Goal: Task Accomplishment & Management: Complete application form

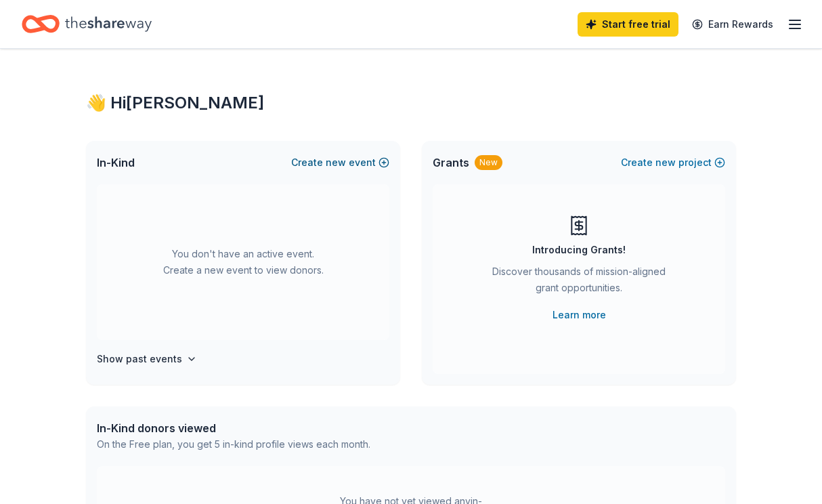
click at [334, 162] on span "new" at bounding box center [336, 162] width 20 height 16
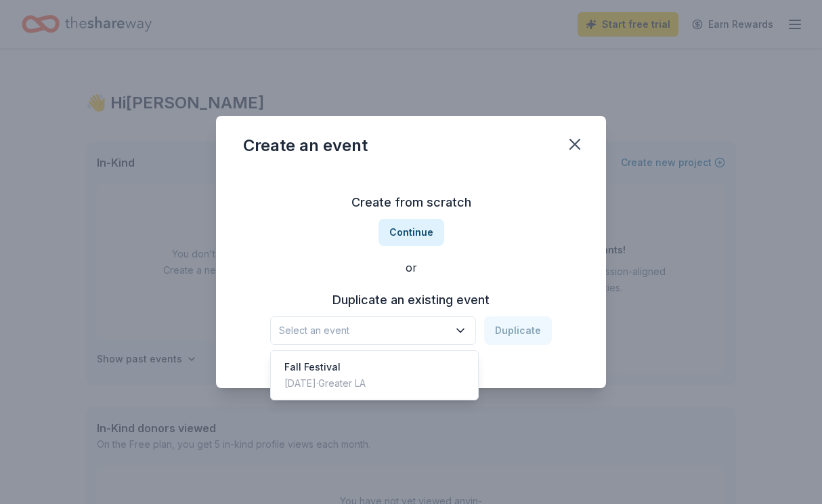
click at [442, 338] on span "Select an event" at bounding box center [363, 330] width 169 height 16
click at [439, 332] on span "Select an event" at bounding box center [363, 330] width 169 height 16
click at [411, 234] on div "Create from scratch Continue or Duplicate an existing event Select an event Dup…" at bounding box center [411, 268] width 336 height 196
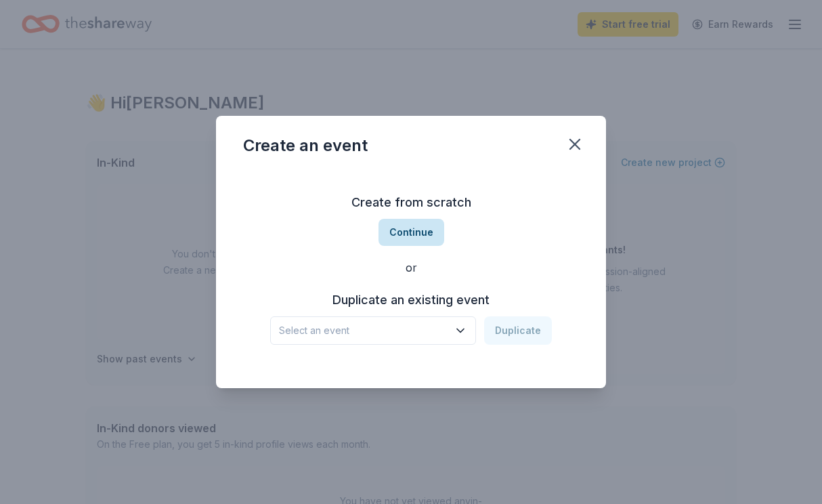
click at [411, 234] on button "Continue" at bounding box center [411, 232] width 66 height 27
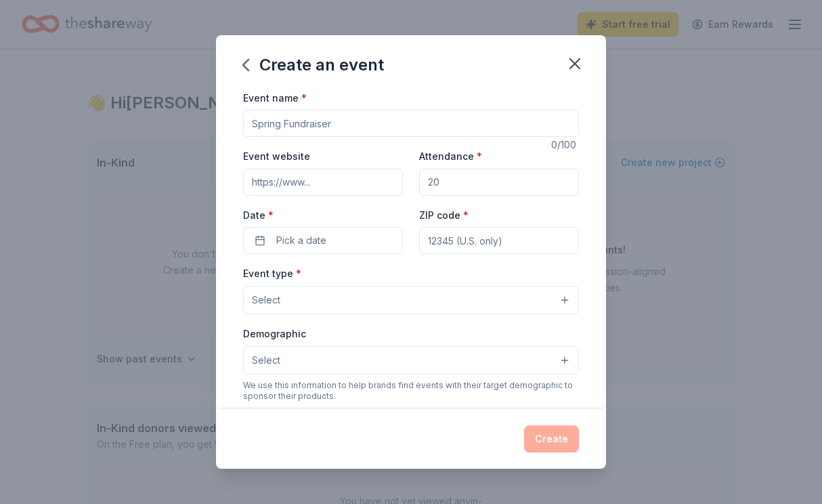
drag, startPoint x: 338, startPoint y: 121, endPoint x: 215, endPoint y: 135, distance: 123.4
click at [215, 135] on div "Create an event Event name * 0 /100 Event website Attendance * Date * Pick a da…" at bounding box center [411, 252] width 822 height 504
type input "Rock the Ranch"
click at [265, 183] on input "Event website" at bounding box center [323, 182] width 160 height 27
paste input "https://langranchelementarypta.membershiptoolkit.com/springsoiree"
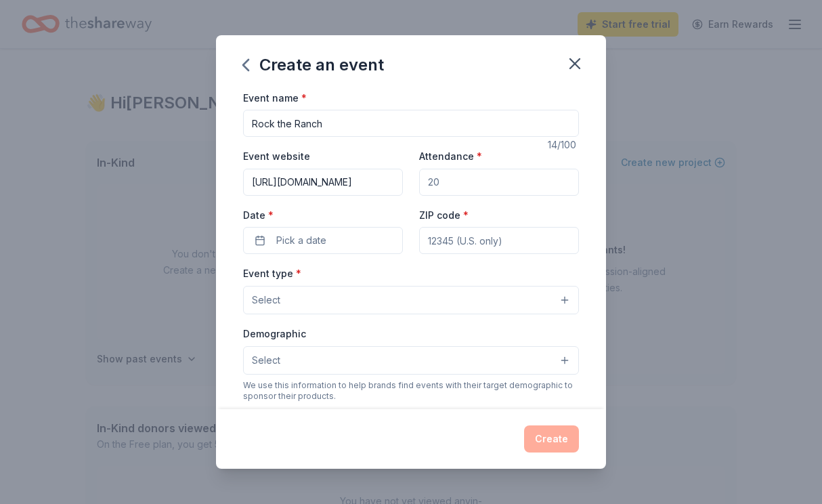
scroll to position [0, 166]
type input "https://langranchelementarypta.membershiptoolkit.com/springsoiree"
click at [466, 180] on input "Attendance *" at bounding box center [499, 182] width 160 height 27
type input "200"
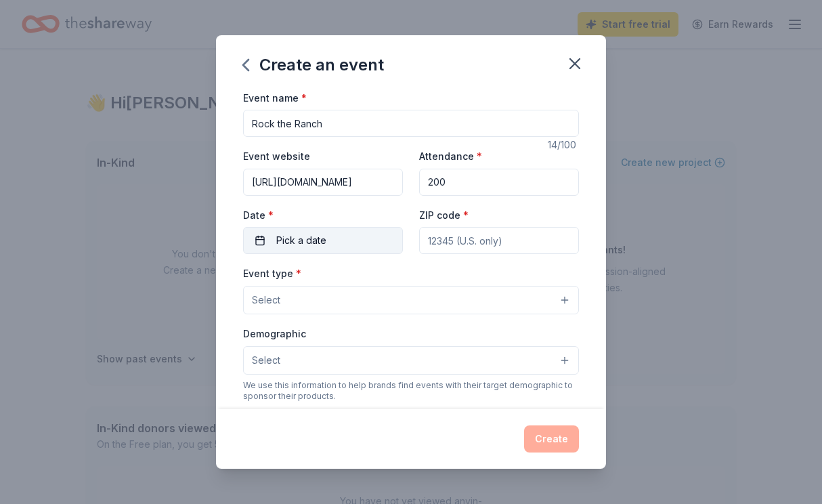
click at [280, 246] on span "Pick a date" at bounding box center [301, 240] width 50 height 16
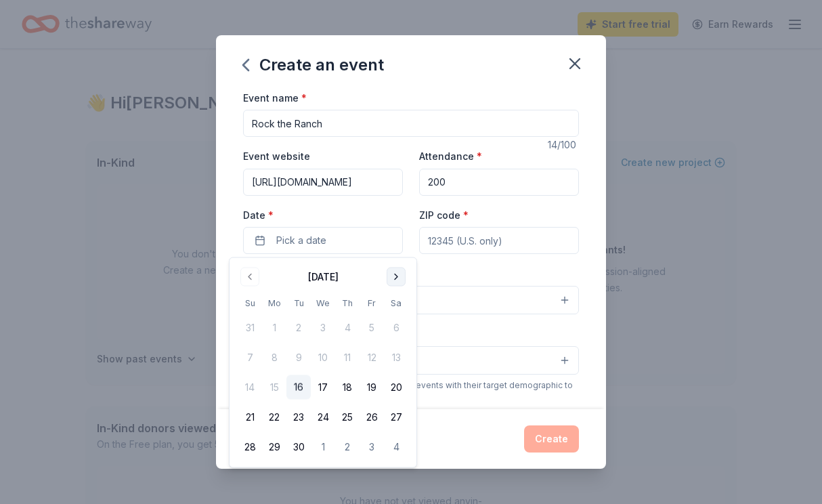
click at [395, 276] on button "Go to next month" at bounding box center [396, 276] width 19 height 19
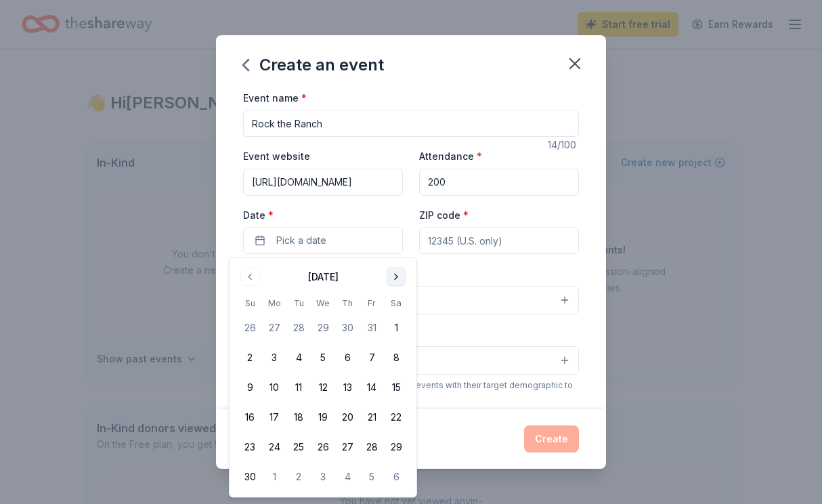
click at [395, 276] on button "Go to next month" at bounding box center [396, 276] width 19 height 19
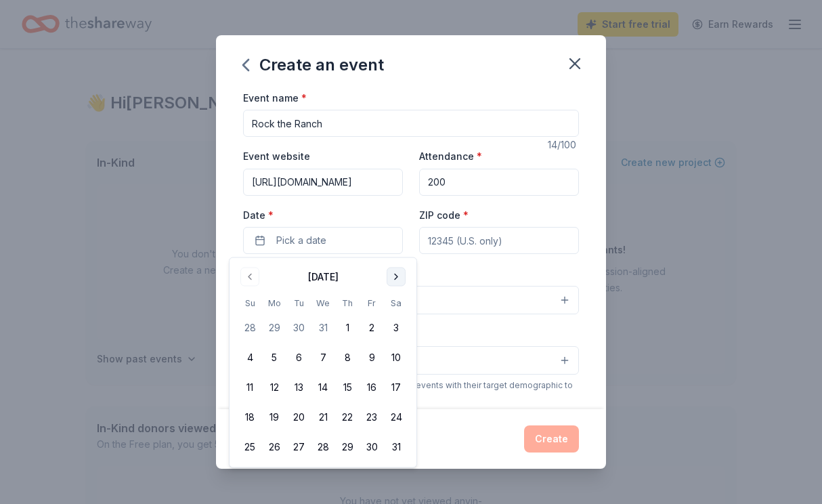
click at [395, 276] on button "Go to next month" at bounding box center [396, 276] width 19 height 19
click at [403, 388] on button "21" at bounding box center [396, 387] width 24 height 24
click at [492, 240] on input "ZIP code *" at bounding box center [499, 240] width 160 height 27
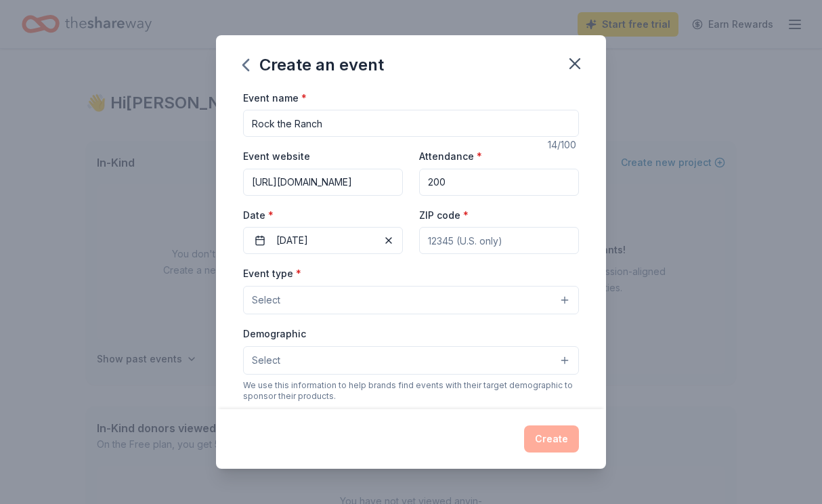
type input "91362"
click at [357, 294] on button "Select" at bounding box center [411, 300] width 336 height 28
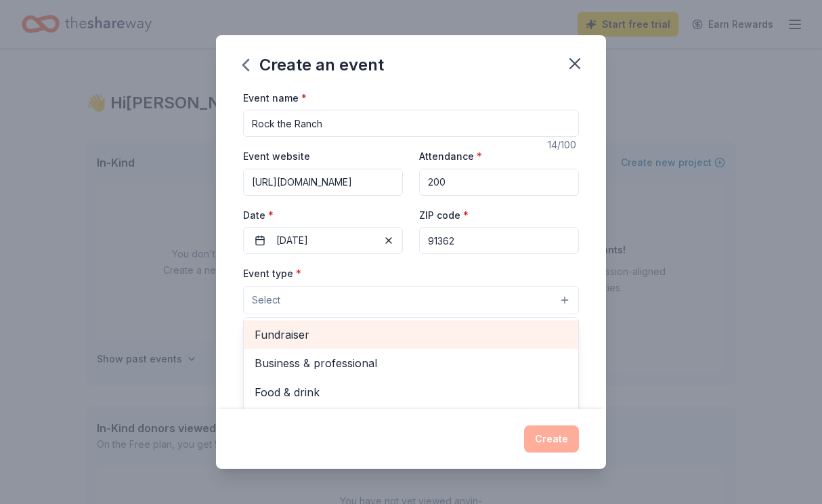
click at [340, 340] on span "Fundraiser" at bounding box center [411, 335] width 313 height 18
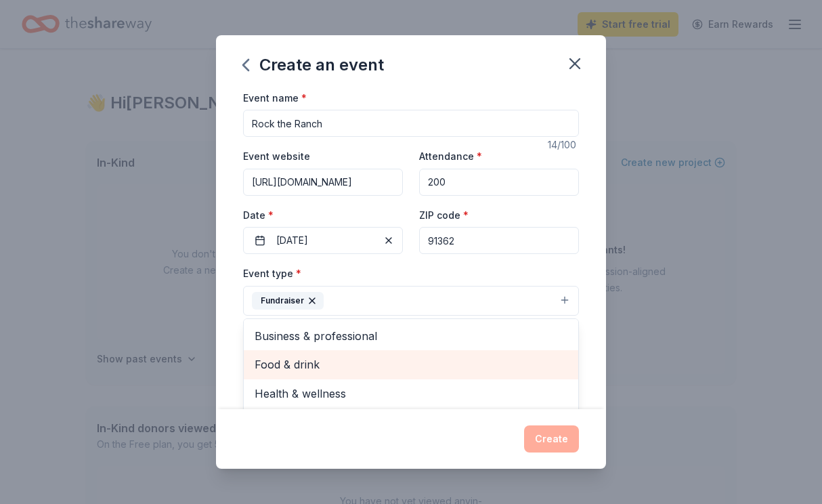
scroll to position [16, 0]
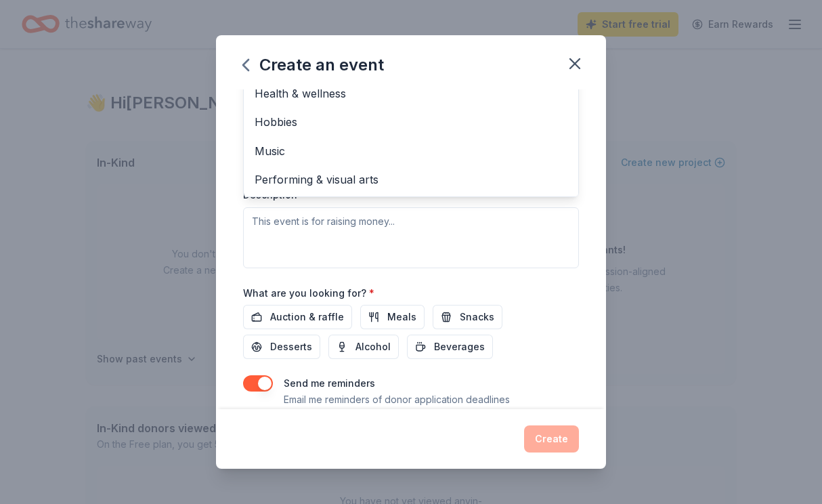
click at [435, 240] on div "Event type * Fundraiser Business & professional Food & drink Health & wellness …" at bounding box center [411, 124] width 336 height 286
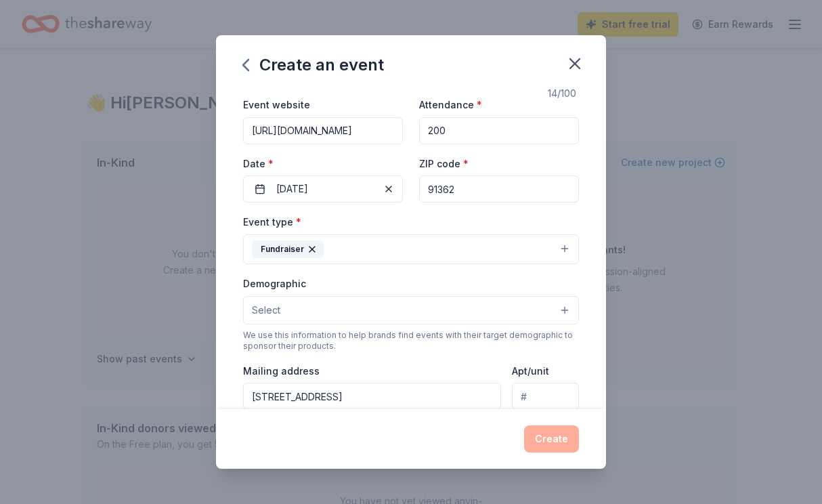
click at [324, 303] on button "Select" at bounding box center [411, 310] width 336 height 28
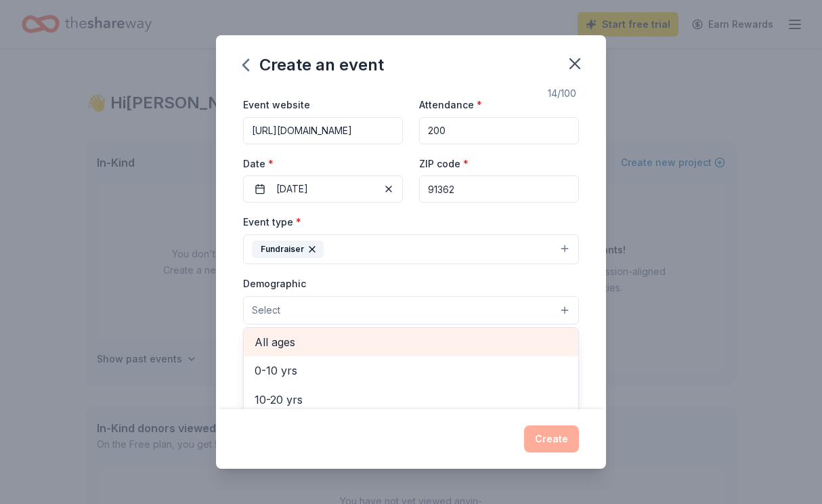
click at [319, 345] on span "All ages" at bounding box center [411, 342] width 313 height 18
click at [317, 336] on span "All genders" at bounding box center [411, 343] width 313 height 18
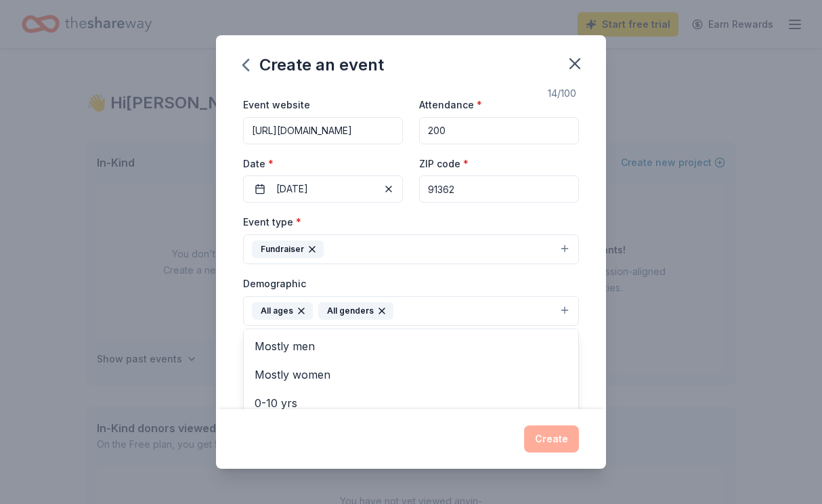
click at [299, 309] on icon "button" at bounding box center [301, 310] width 5 height 5
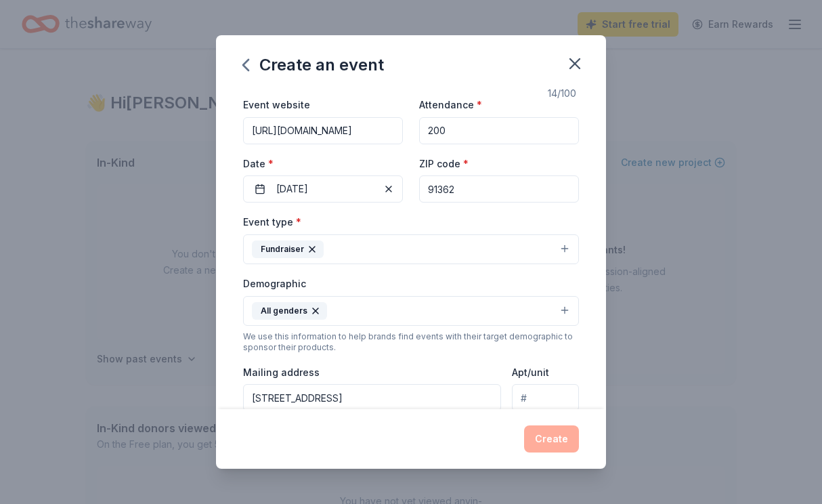
click at [364, 307] on button "All genders" at bounding box center [411, 311] width 336 height 30
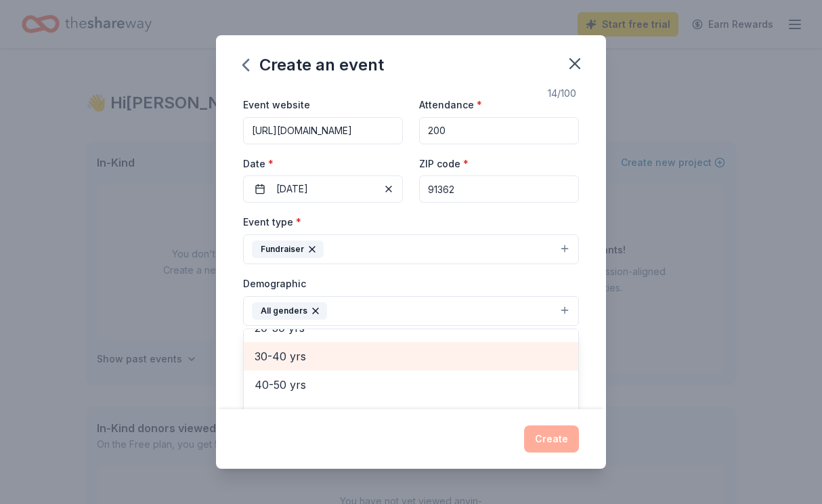
click at [328, 358] on span "30-40 yrs" at bounding box center [411, 356] width 313 height 18
click at [316, 366] on span "40-50 yrs" at bounding box center [411, 358] width 313 height 18
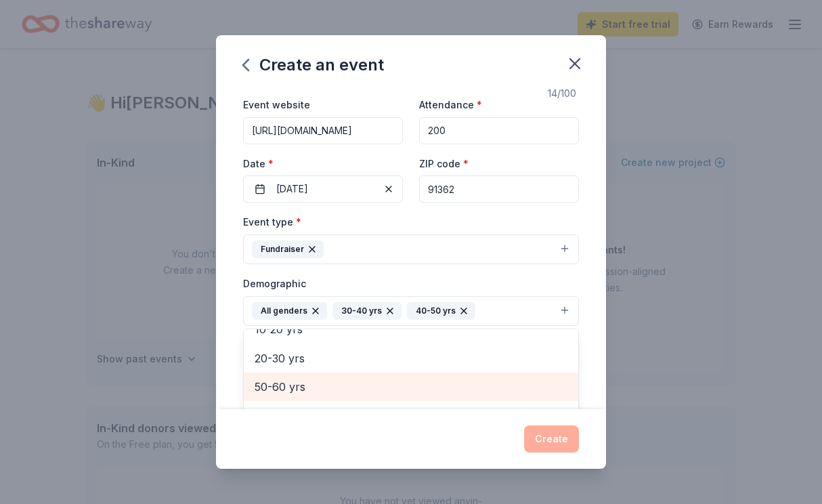
click at [315, 380] on span "50-60 yrs" at bounding box center [411, 387] width 313 height 18
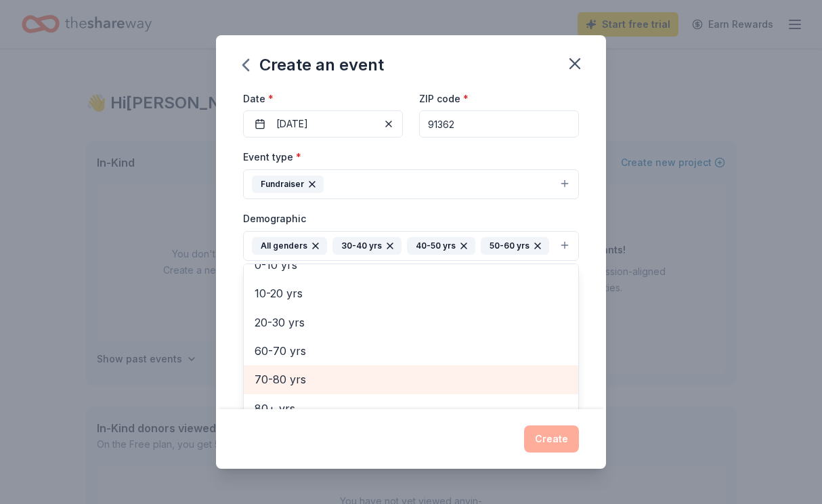
scroll to position [121, 0]
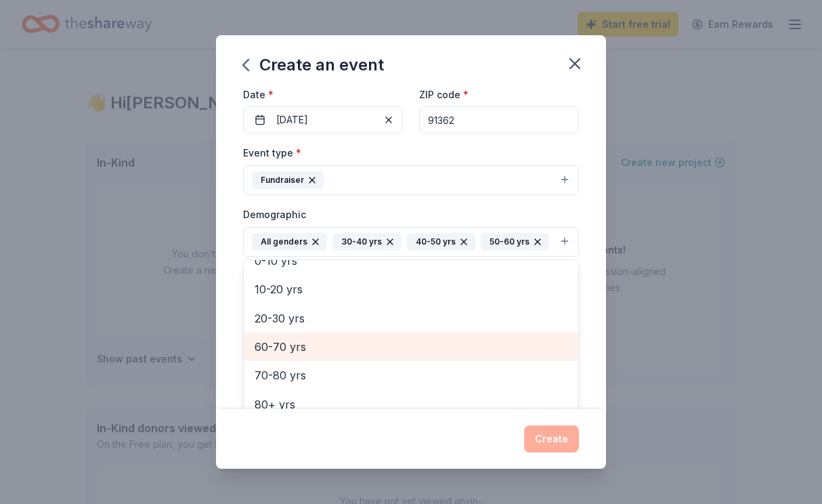
click at [311, 346] on span "60-70 yrs" at bounding box center [411, 347] width 313 height 18
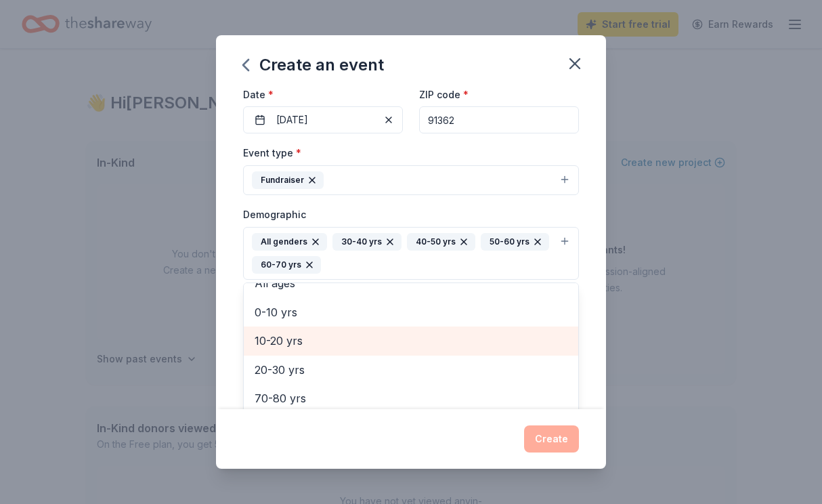
scroll to position [74, 0]
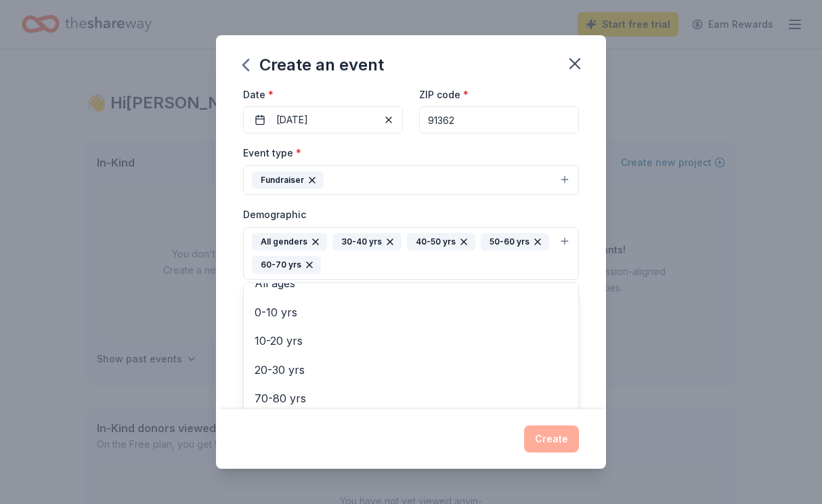
click at [597, 238] on div "Event name * Rock the Ranch 14 /100 Event website https://langranchelementarypt…" at bounding box center [411, 249] width 390 height 320
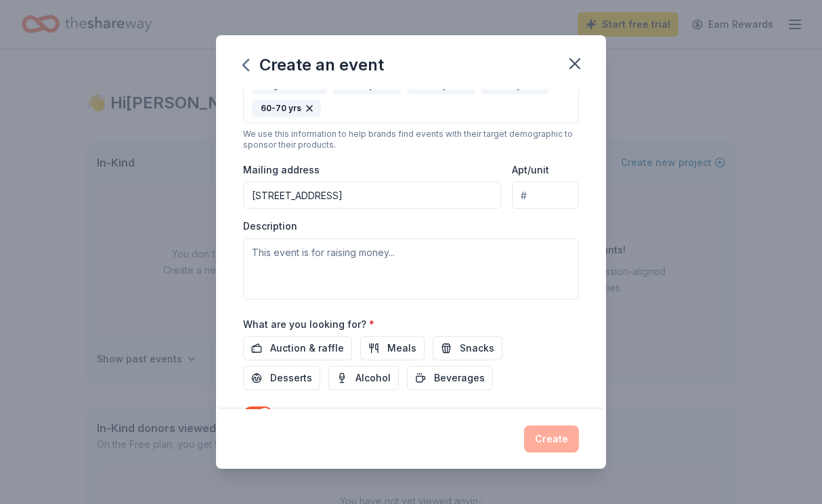
scroll to position [282, 0]
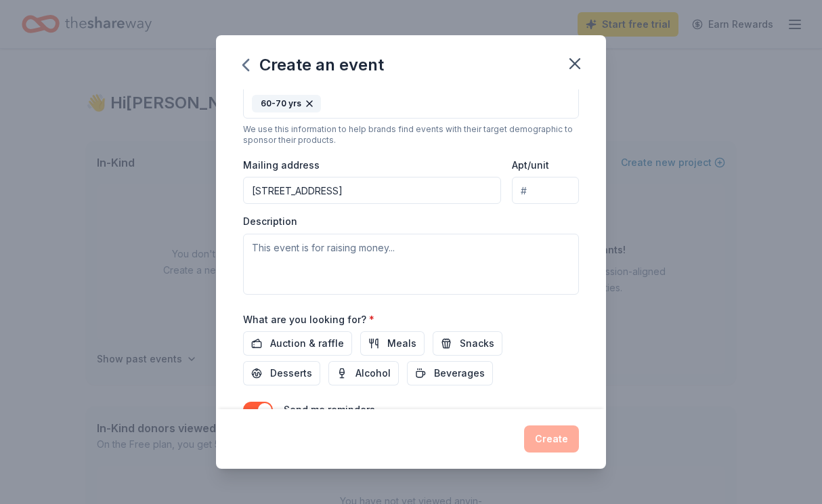
click at [384, 197] on input "2450 Whitechapel Place" at bounding box center [372, 190] width 258 height 27
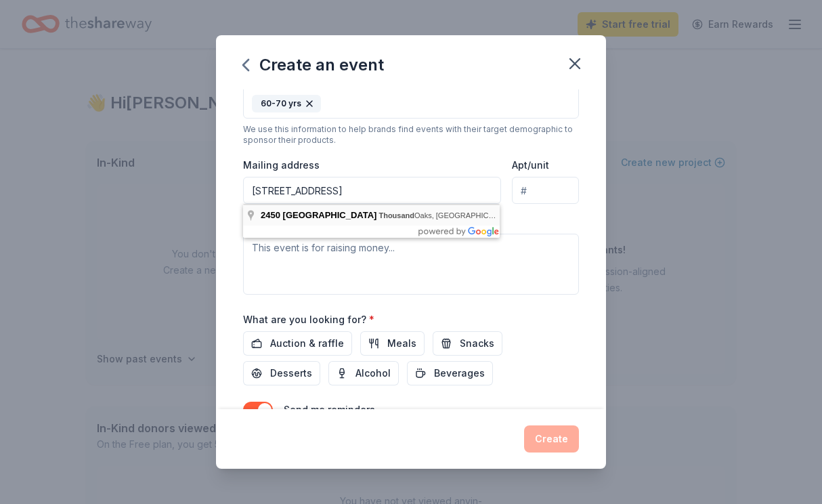
type input "2450 Whitechapel Place, Thousand Oaks, CA, 91362"
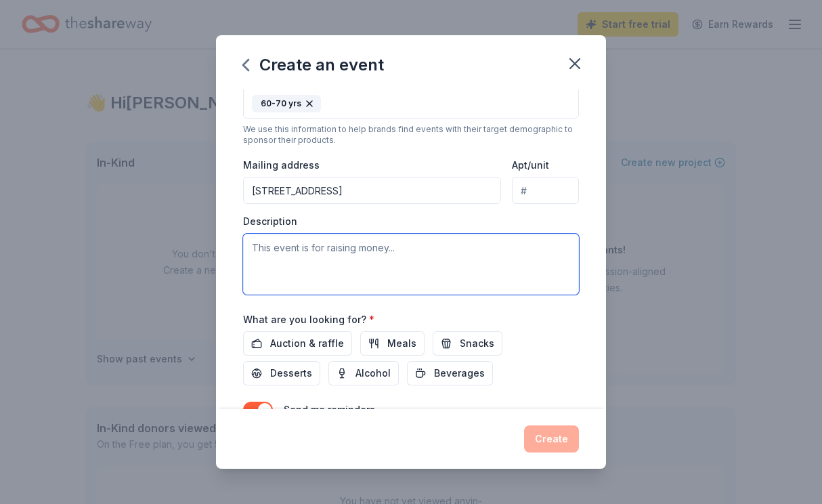
click at [323, 246] on textarea at bounding box center [411, 264] width 336 height 61
paste textarea "Our Rock the Ranch parents night out event is on [DATE] for a night of fundrais…"
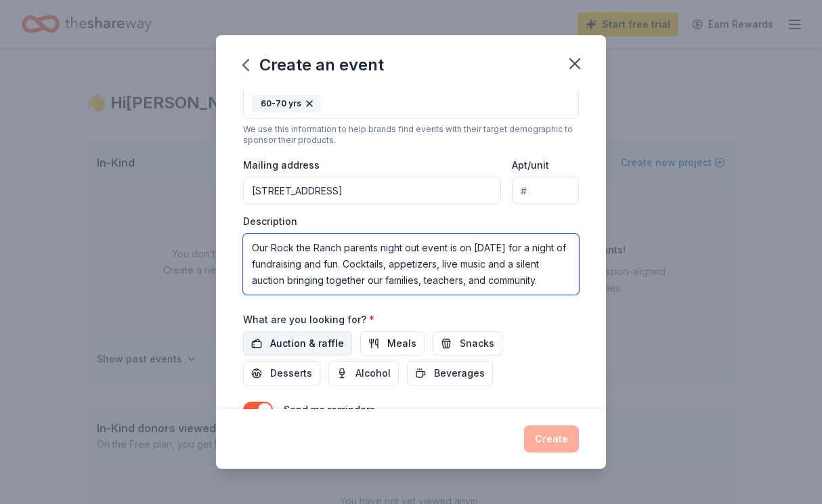
type textarea "Our Rock the Ranch parents night out event is on [DATE] for a night of fundrais…"
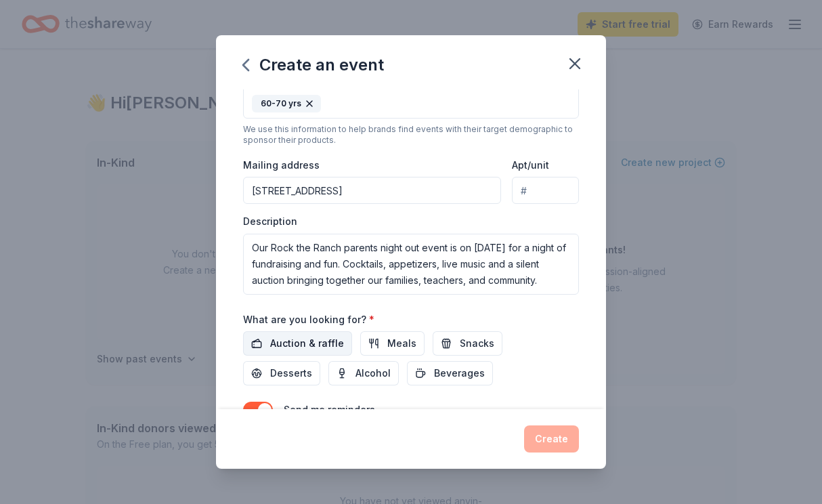
click at [315, 338] on span "Auction & raffle" at bounding box center [307, 343] width 74 height 16
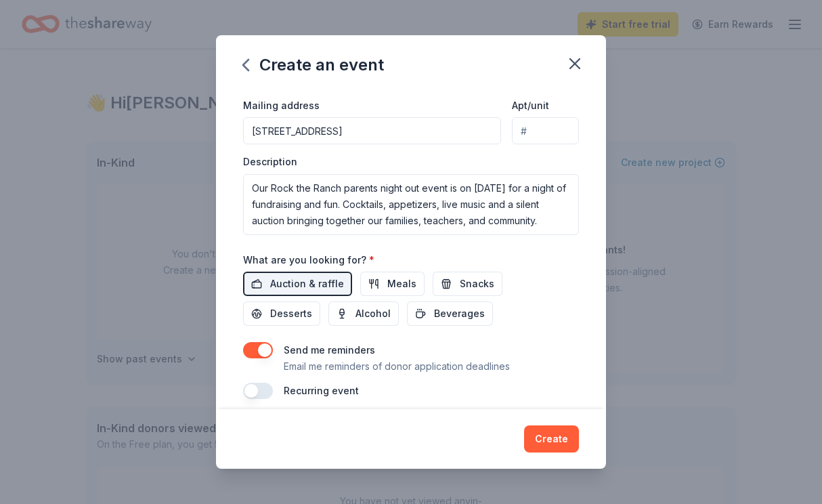
scroll to position [353, 0]
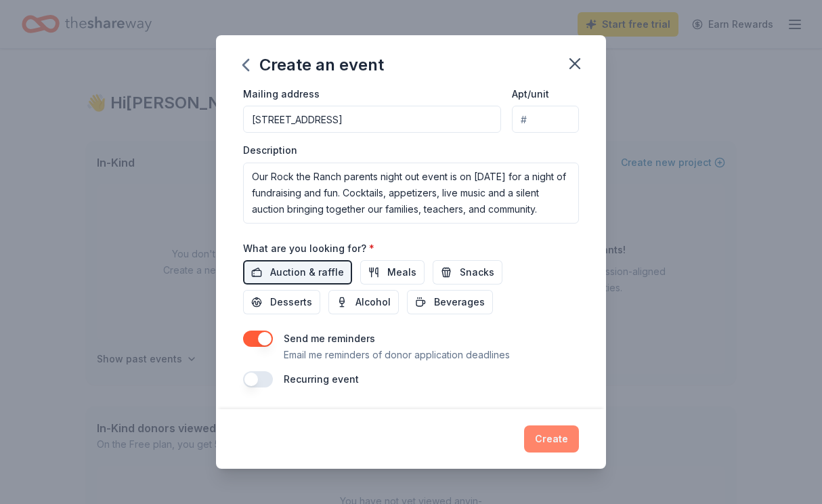
click at [561, 435] on button "Create" at bounding box center [551, 438] width 55 height 27
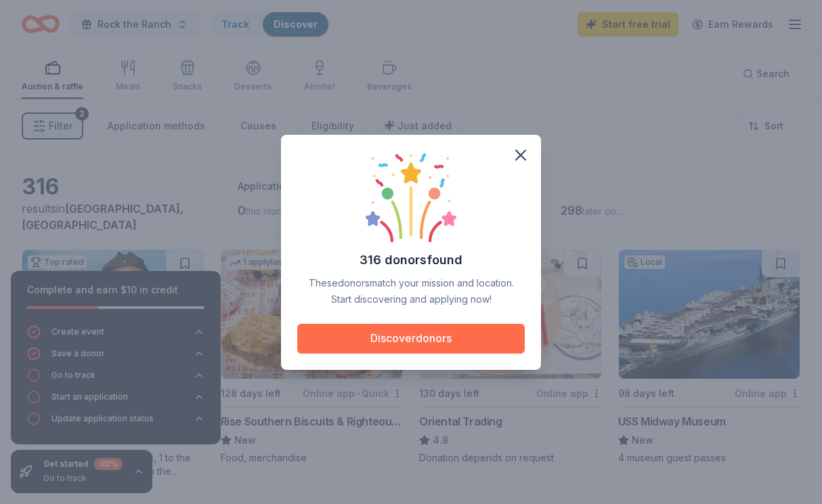
click at [410, 340] on button "Discover donors" at bounding box center [410, 339] width 227 height 30
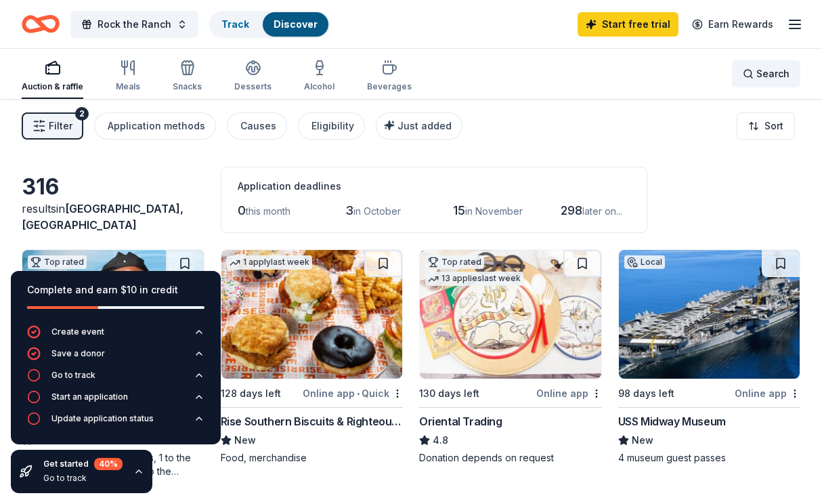
click at [759, 77] on span "Search" at bounding box center [772, 74] width 33 height 16
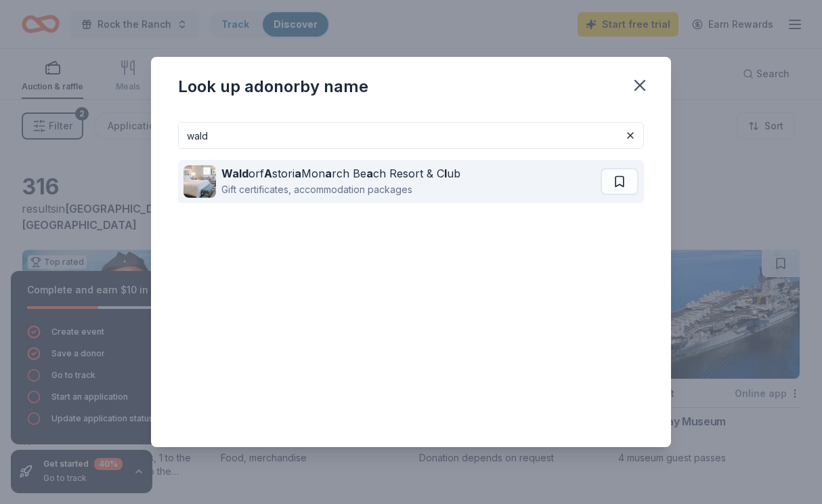
type input "wald"
click at [432, 177] on div "Wald orf A stori a Mon a rch Be a ch Resort & C l ub" at bounding box center [340, 173] width 239 height 16
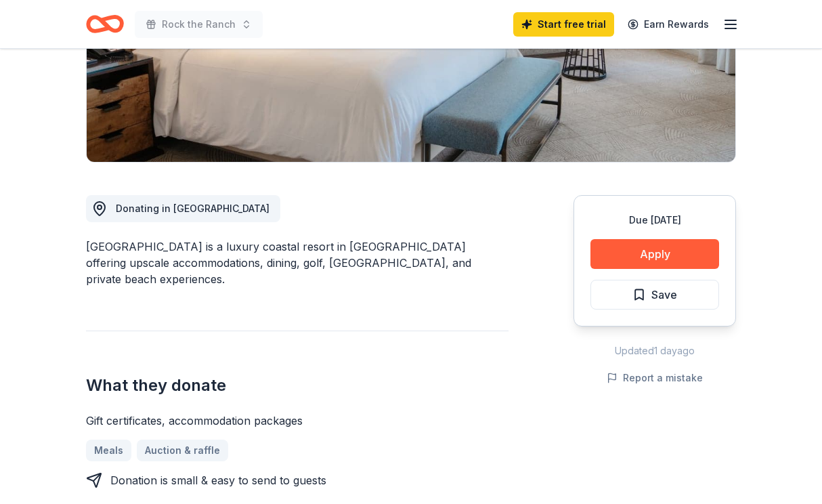
scroll to position [380, 0]
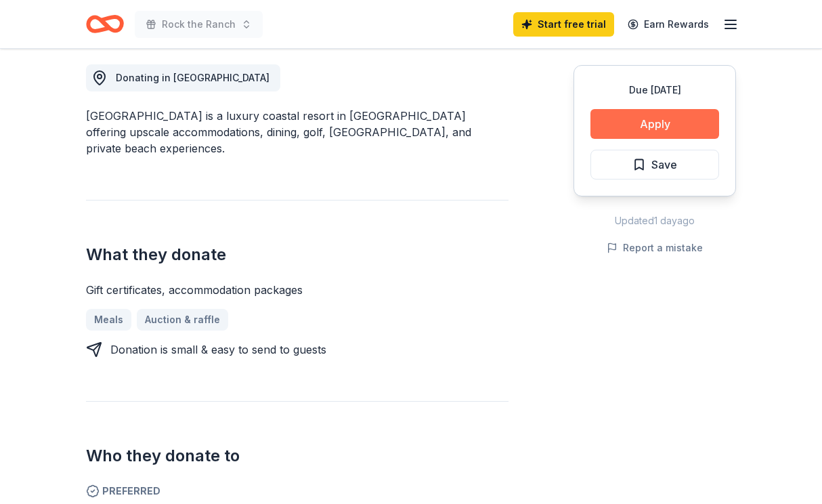
click at [661, 123] on button "Apply" at bounding box center [654, 124] width 129 height 30
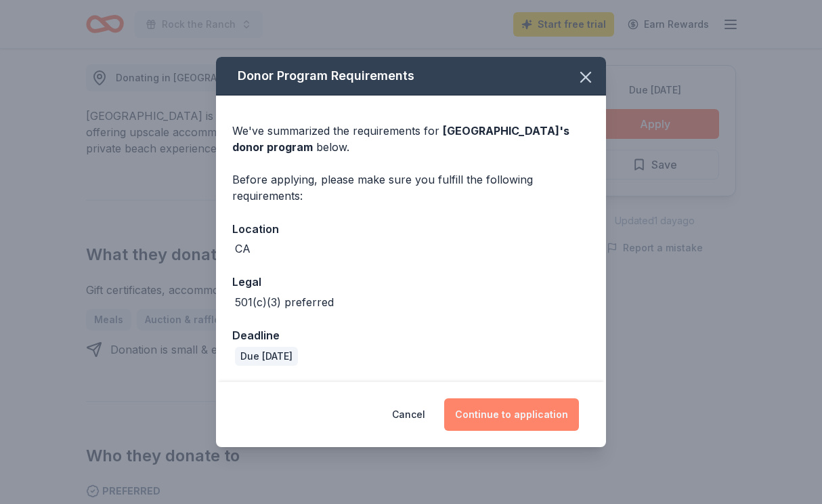
click at [504, 414] on button "Continue to application" at bounding box center [511, 414] width 135 height 32
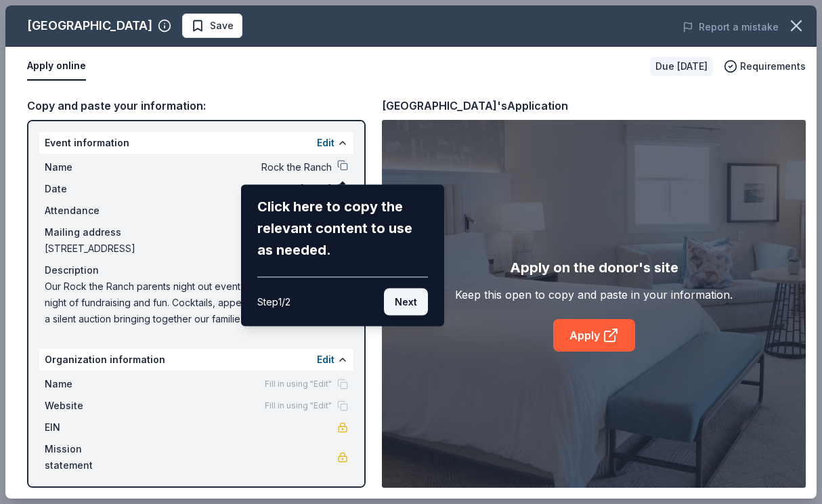
click at [403, 309] on button "Next" at bounding box center [406, 301] width 44 height 27
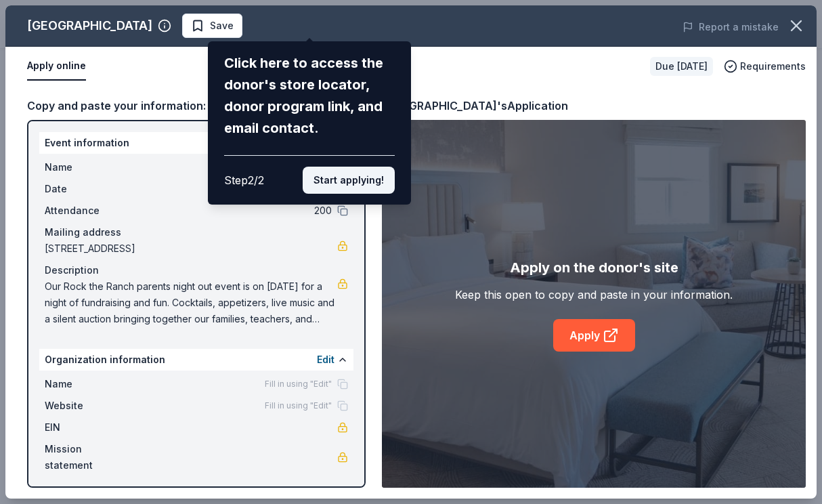
click at [355, 179] on button "Start applying!" at bounding box center [349, 180] width 92 height 27
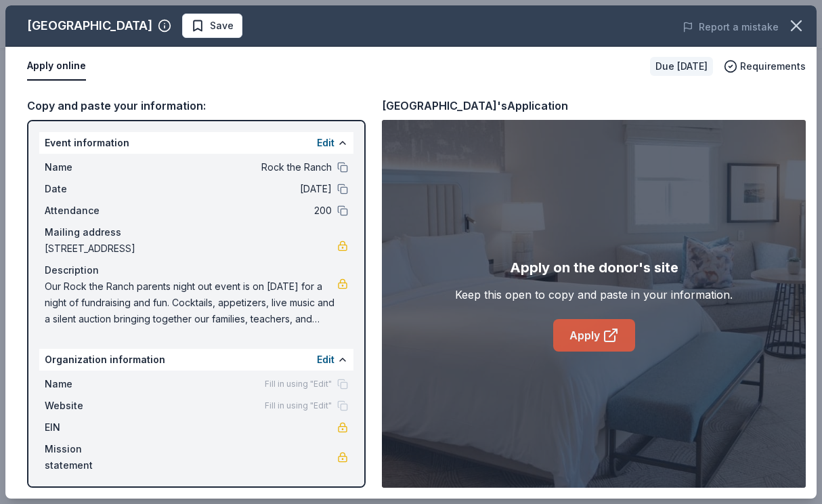
click at [578, 343] on link "Apply" at bounding box center [594, 335] width 82 height 32
click at [592, 322] on link "Apply" at bounding box center [594, 335] width 82 height 32
